Goal: Obtain resource: Obtain resource

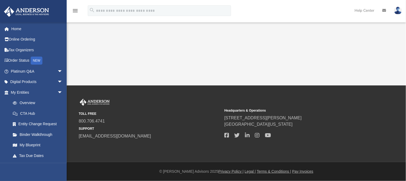
click at [264, 14] on div "menu search Site Menu add [PERSON_NAME][EMAIL_ADDRESS][DOMAIN_NAME] My Profile …" at bounding box center [203, 13] width 398 height 18
click at [33, 72] on link "Platinum Q&A arrow_drop_down" at bounding box center [37, 71] width 67 height 11
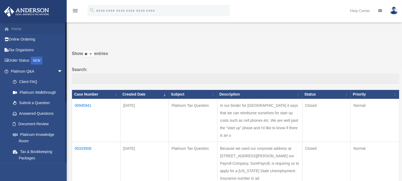
click at [14, 29] on link "Home" at bounding box center [37, 28] width 67 height 11
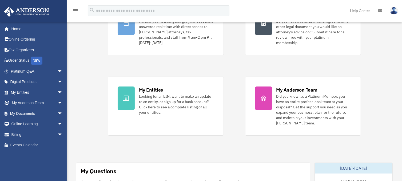
scroll to position [178, 0]
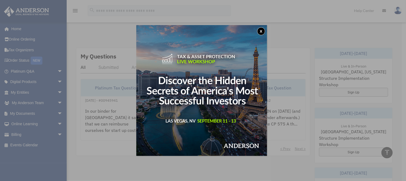
click at [262, 32] on button "x" at bounding box center [261, 31] width 8 height 8
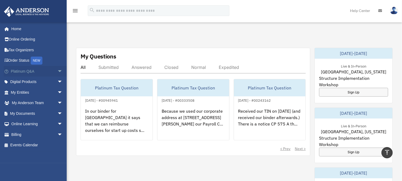
click at [51, 72] on link "Platinum Q&A arrow_drop_down" at bounding box center [37, 71] width 67 height 11
click at [59, 90] on span "arrow_drop_down" at bounding box center [62, 92] width 11 height 11
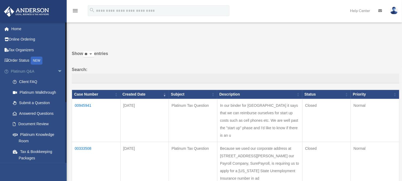
click at [57, 70] on span "arrow_drop_down" at bounding box center [62, 71] width 11 height 11
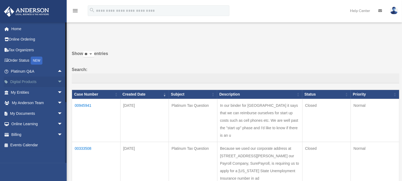
click at [57, 80] on span "arrow_drop_down" at bounding box center [62, 82] width 11 height 11
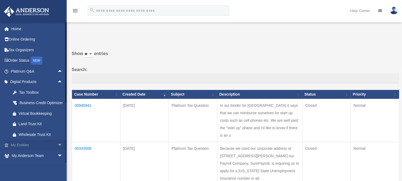
click at [57, 151] on span "arrow_drop_down" at bounding box center [62, 145] width 11 height 11
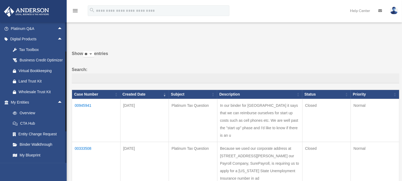
scroll to position [89, 0]
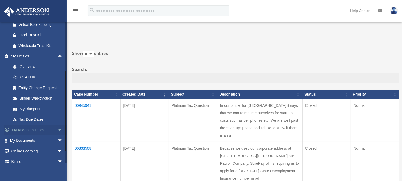
click at [59, 136] on span "arrow_drop_down" at bounding box center [62, 130] width 11 height 11
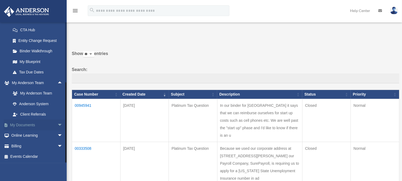
scroll to position [143, 0]
click at [57, 126] on span "arrow_drop_down" at bounding box center [62, 125] width 11 height 11
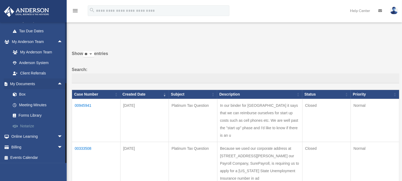
scroll to position [185, 0]
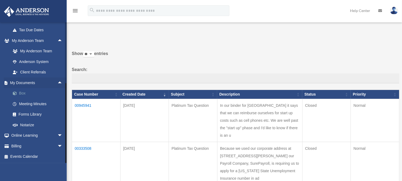
click at [24, 94] on link "Box" at bounding box center [38, 93] width 63 height 11
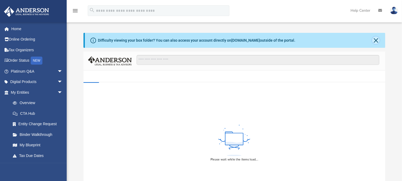
click at [378, 40] on button "Close" at bounding box center [375, 40] width 7 height 7
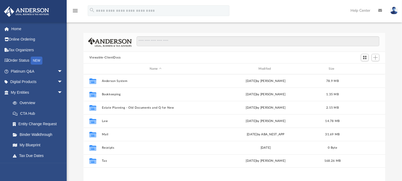
scroll to position [117, 298]
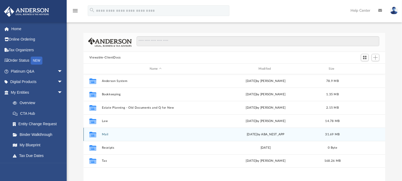
click at [105, 134] on button "Mail" at bounding box center [156, 134] width 108 height 3
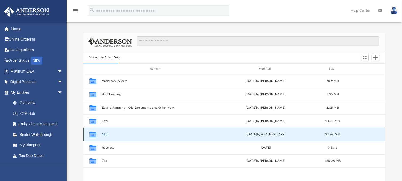
click at [106, 134] on button "Mail" at bounding box center [156, 134] width 108 height 3
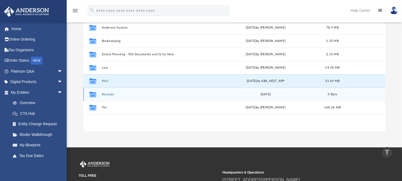
scroll to position [44, 0]
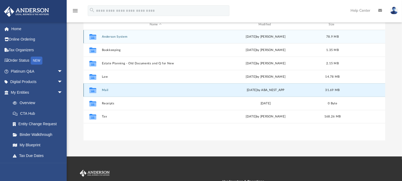
click at [105, 89] on button "Mail" at bounding box center [156, 89] width 108 height 3
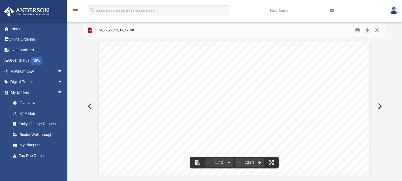
scroll to position [0, 0]
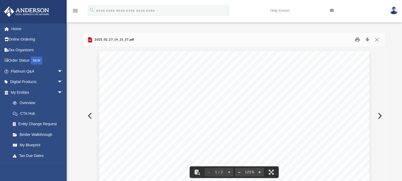
click at [380, 116] on button "Preview" at bounding box center [380, 115] width 12 height 15
click at [378, 39] on button "Close" at bounding box center [377, 40] width 10 height 8
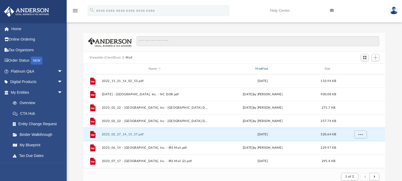
click at [263, 70] on div "Modified" at bounding box center [263, 68] width 106 height 5
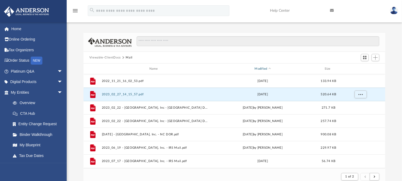
click at [265, 69] on div "Modified" at bounding box center [263, 68] width 106 height 5
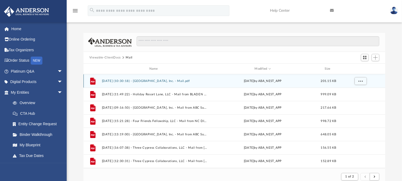
click at [117, 80] on button "2025.08.22 (10:30:18) - White Lake NC Resorts, Inc. - Mail.pdf" at bounding box center [155, 80] width 106 height 3
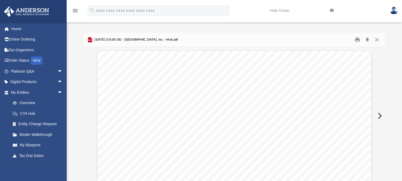
click at [381, 116] on button "Preview" at bounding box center [380, 115] width 12 height 15
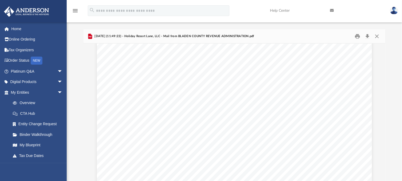
scroll to position [133, 0]
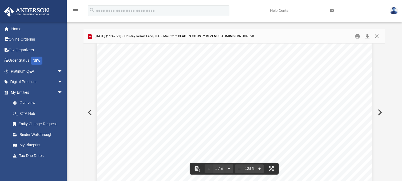
click at [90, 112] on button "Preview" at bounding box center [90, 112] width 12 height 15
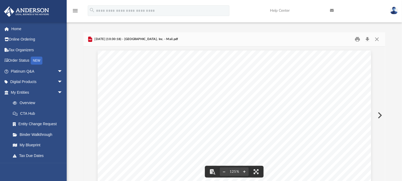
scroll to position [0, 0]
click at [76, 77] on div "Difficulty viewing your box folder? You can also access your account directly o…" at bounding box center [235, 109] width 336 height 152
